Goal: Obtain resource: Obtain resource

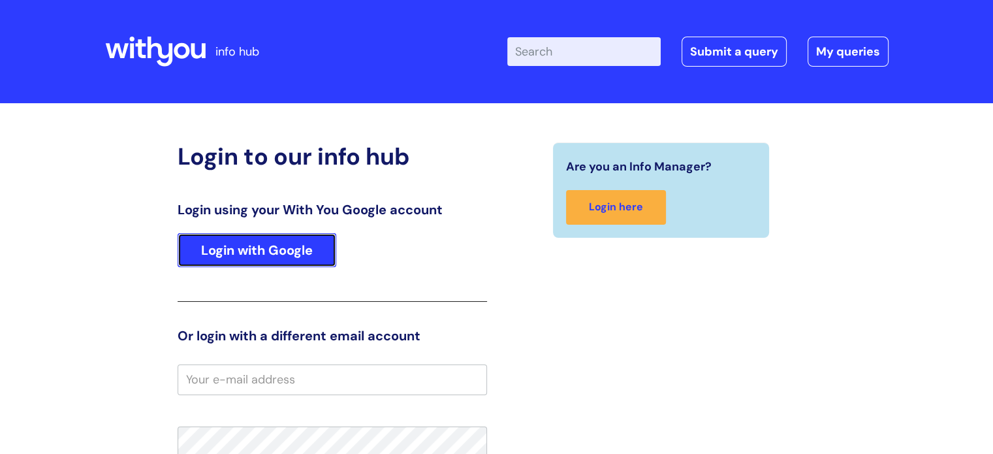
click at [259, 248] on link "Login with Google" at bounding box center [257, 250] width 159 height 34
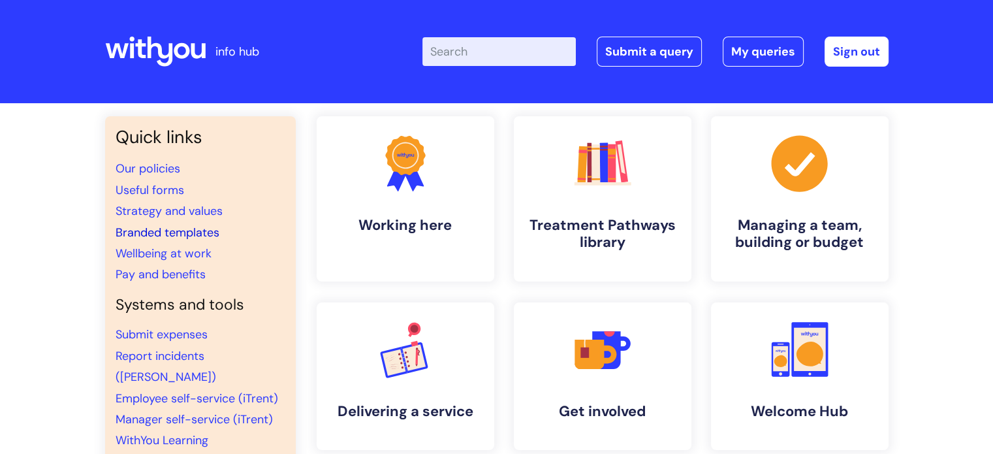
click at [191, 226] on link "Branded templates" at bounding box center [168, 233] width 104 height 16
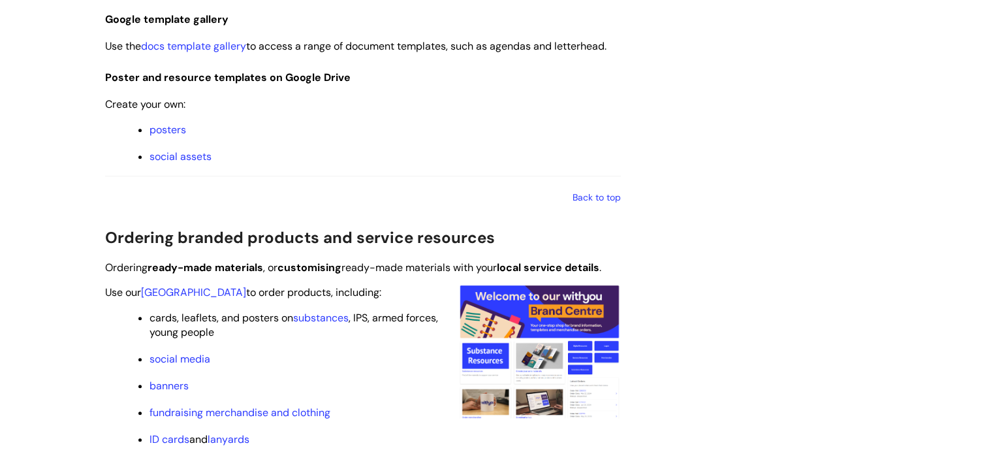
scroll to position [1110, 0]
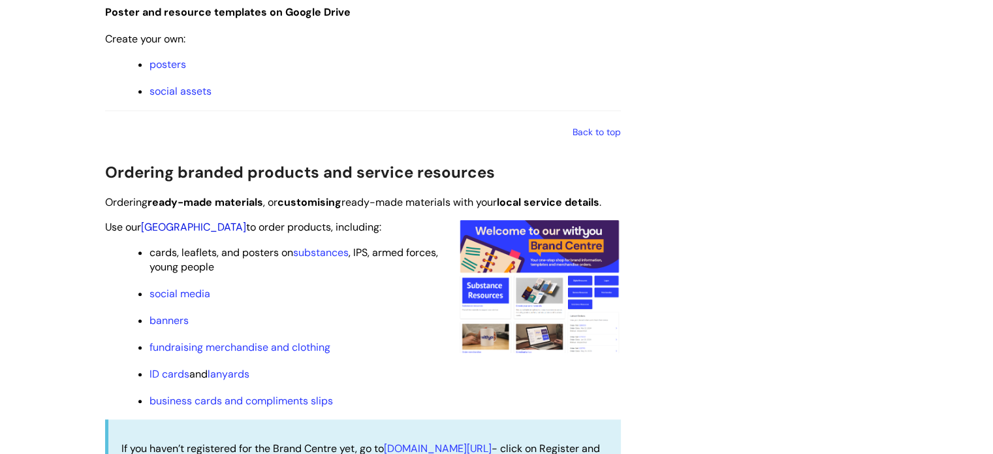
click at [178, 226] on link "Brand Centre" at bounding box center [193, 227] width 105 height 14
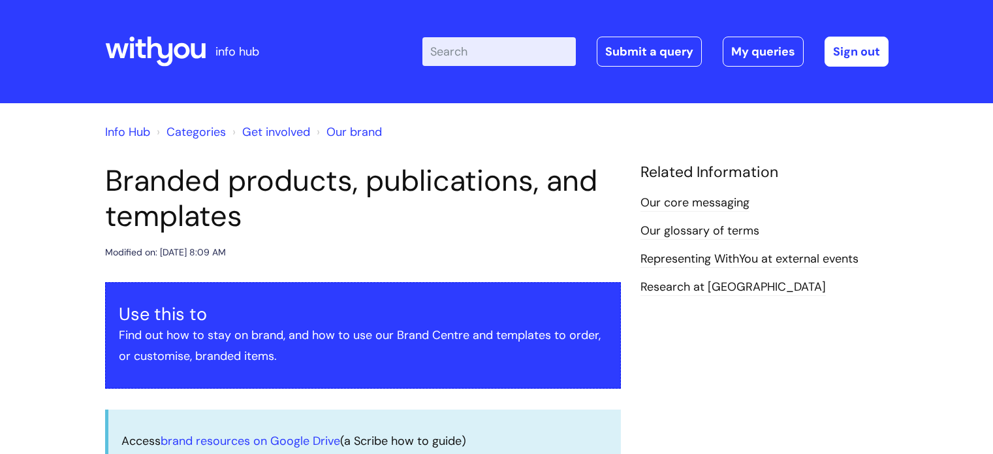
scroll to position [1110, 0]
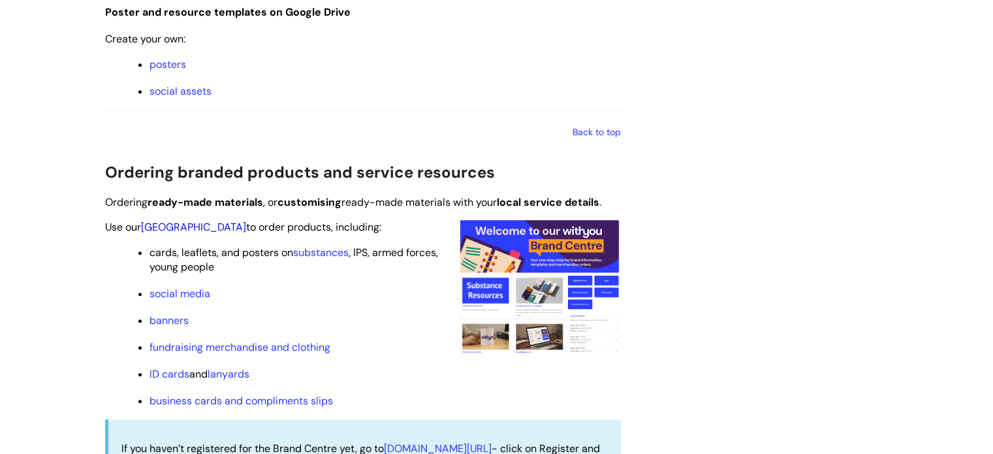
click at [181, 224] on link "Brand Centre" at bounding box center [193, 227] width 105 height 14
